Goal: Information Seeking & Learning: Check status

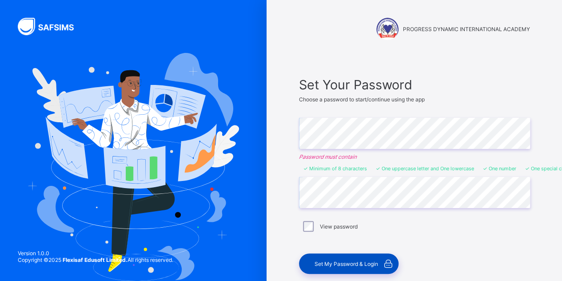
click at [331, 265] on div "Set My Password & Login" at bounding box center [349, 263] width 100 height 20
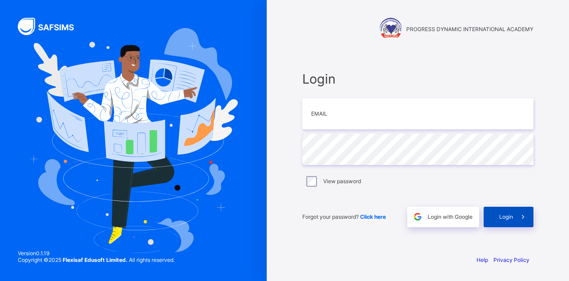
click at [497, 220] on div "Login" at bounding box center [508, 217] width 50 height 20
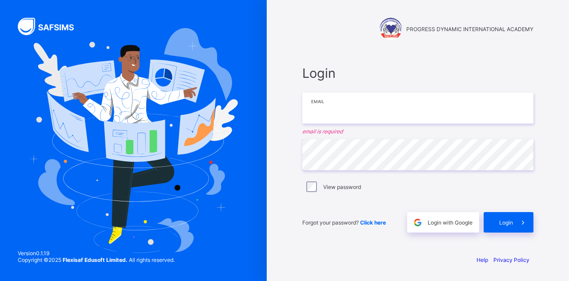
click at [374, 102] on input "email" at bounding box center [417, 107] width 231 height 31
type input "**********"
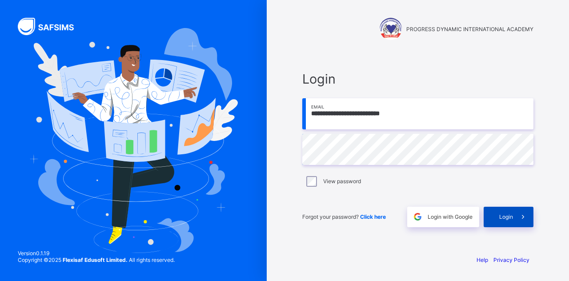
click at [501, 220] on div "Login" at bounding box center [508, 217] width 50 height 20
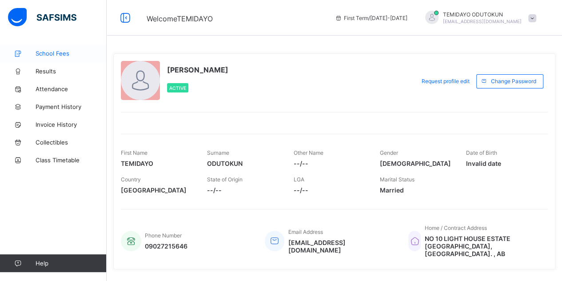
click at [61, 55] on span "School Fees" at bounding box center [71, 53] width 71 height 7
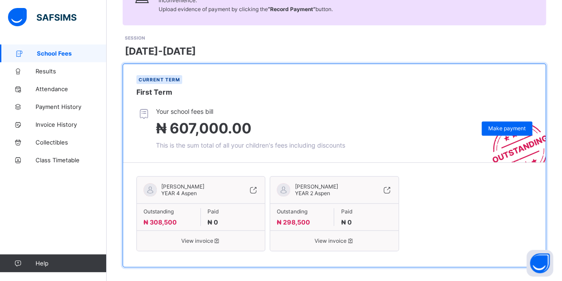
scroll to position [105, 0]
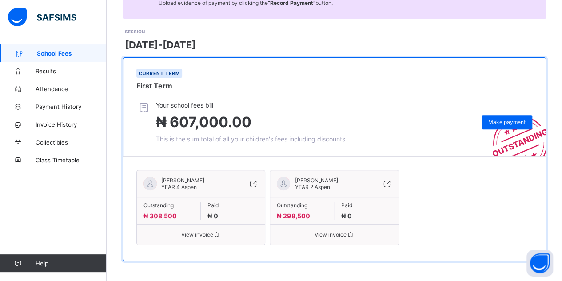
click at [206, 234] on span "View invoice" at bounding box center [201, 234] width 115 height 7
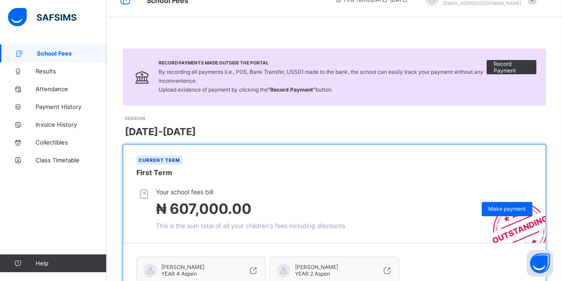
scroll to position [14, 0]
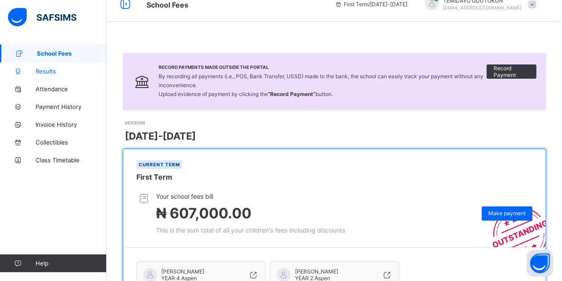
click at [44, 70] on span "Results" at bounding box center [71, 71] width 71 height 7
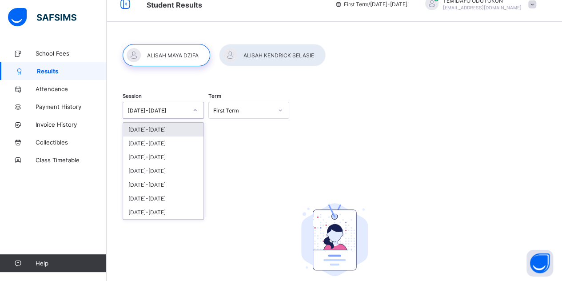
click at [197, 112] on icon at bounding box center [194, 110] width 5 height 9
click at [68, 90] on span "Attendance" at bounding box center [71, 88] width 71 height 7
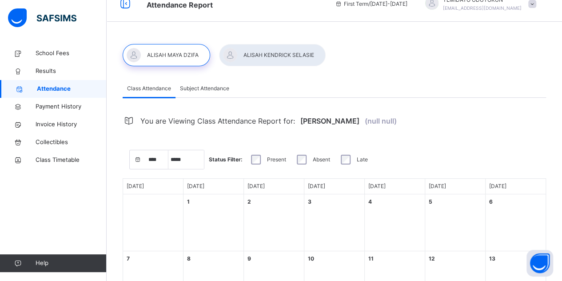
select select "****"
select select "*"
